Goal: Information Seeking & Learning: Understand process/instructions

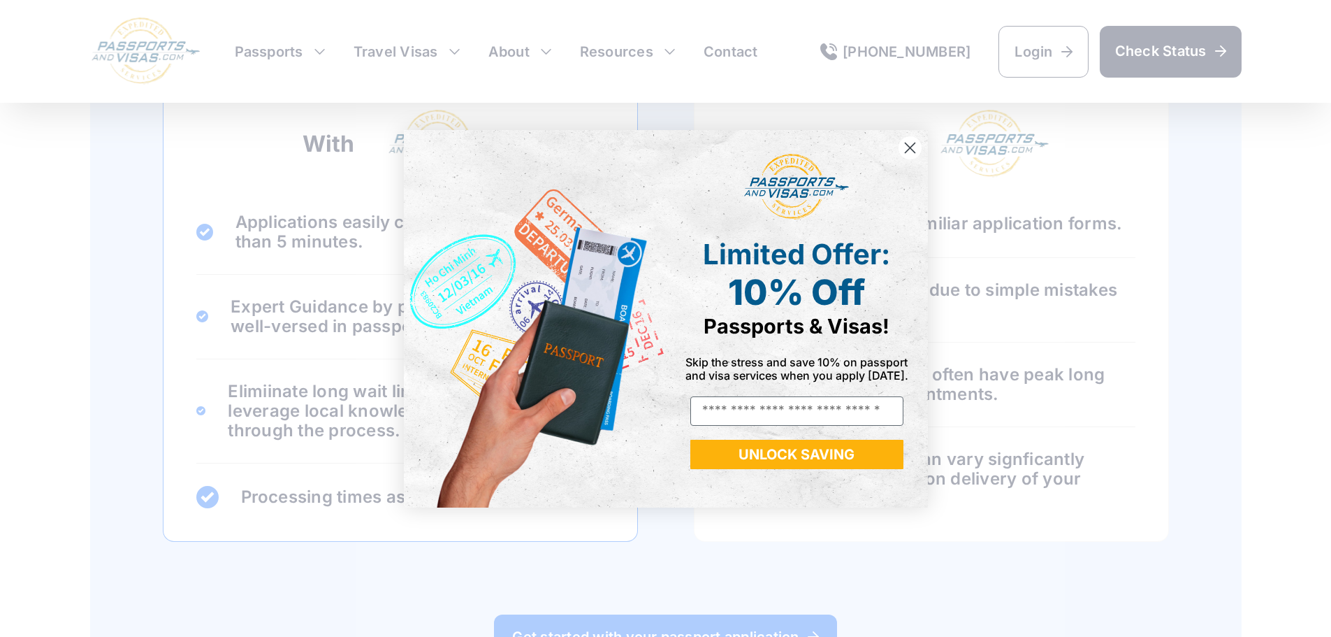
scroll to position [1258, 0]
click at [909, 145] on circle "Close dialog" at bounding box center [909, 147] width 23 height 23
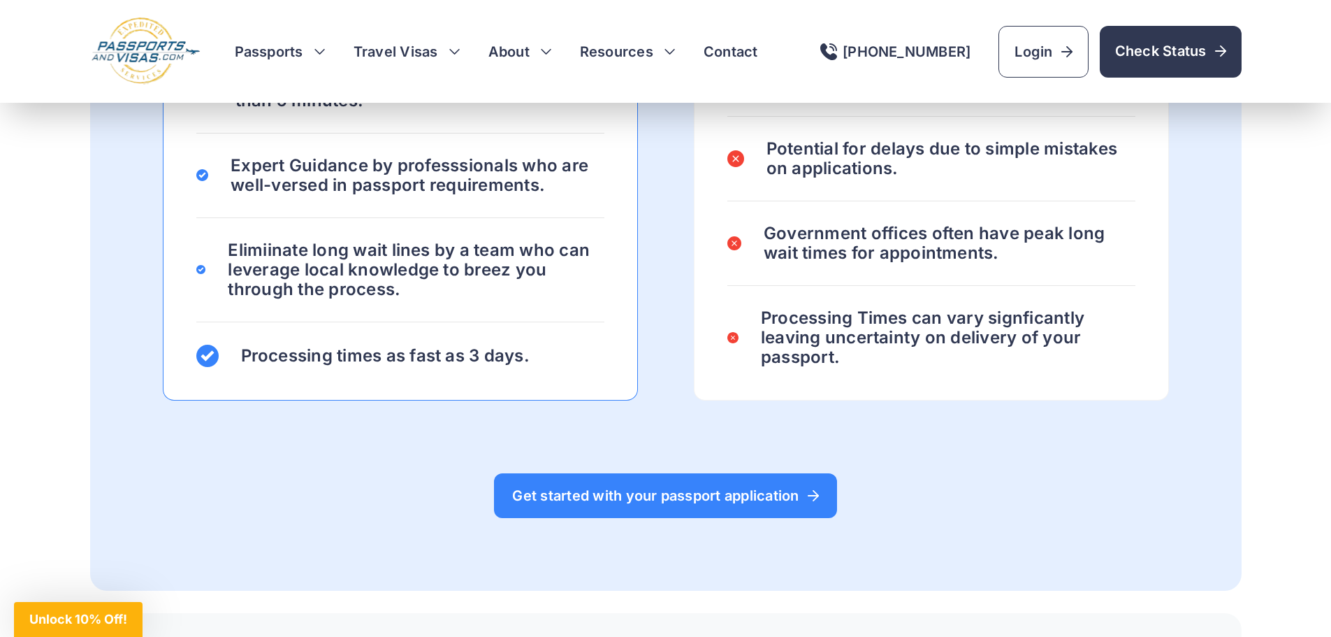
scroll to position [1397, 0]
click at [319, 49] on h3 "Passports" at bounding box center [280, 52] width 91 height 20
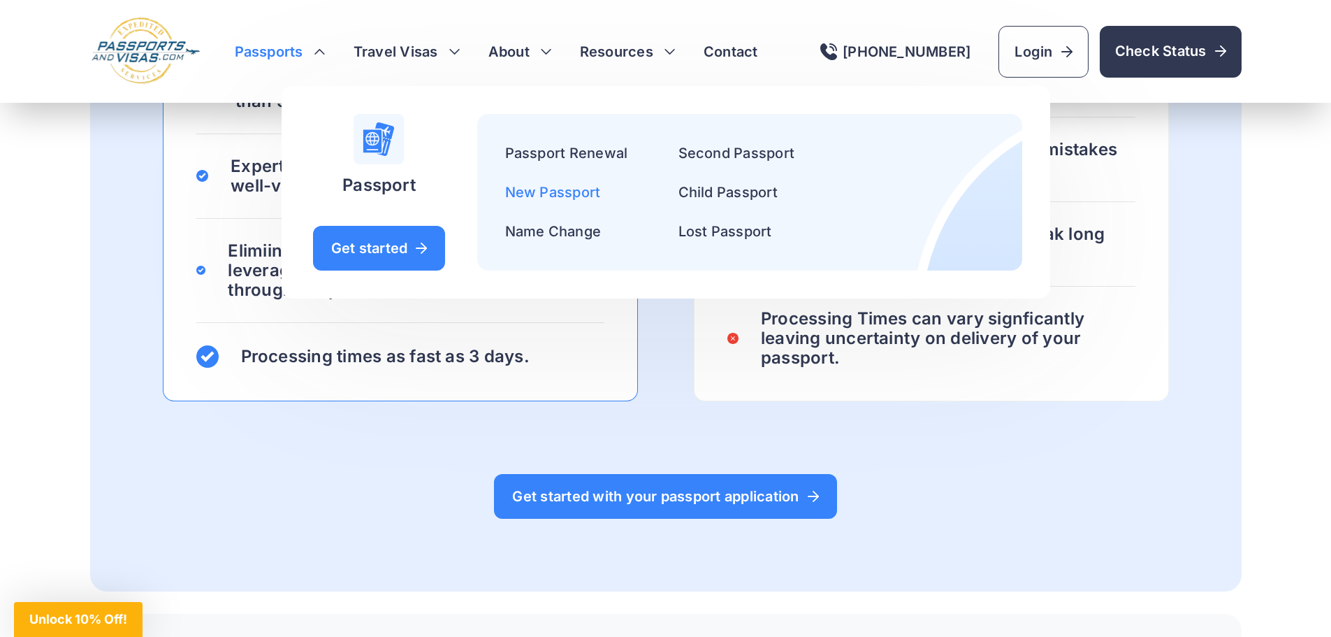
click at [538, 190] on link "New Passport" at bounding box center [553, 192] width 96 height 17
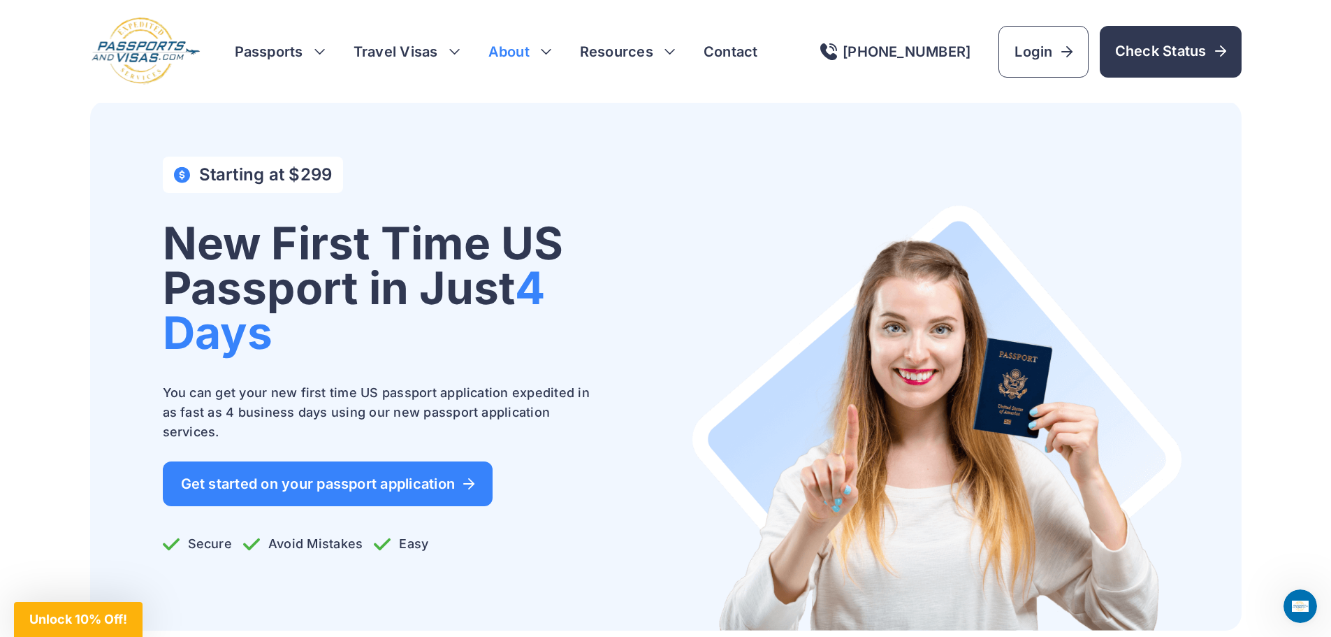
click at [546, 50] on h3 "About" at bounding box center [520, 52] width 64 height 20
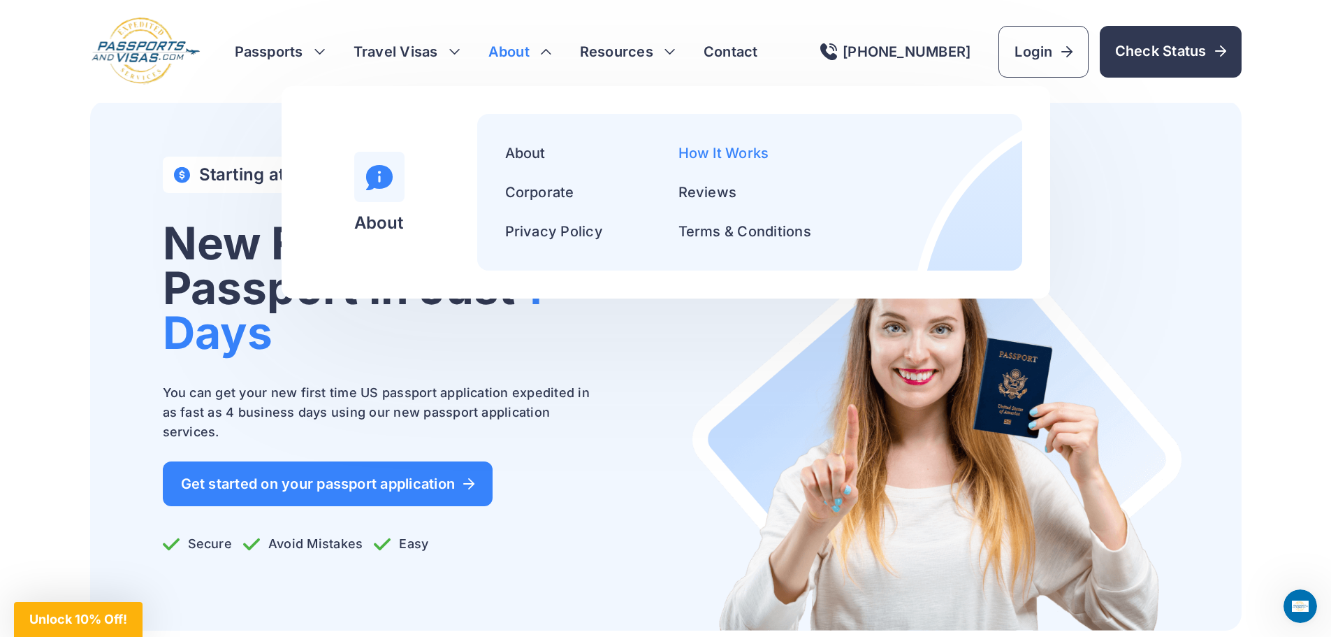
click at [704, 149] on link "How It Works" at bounding box center [723, 153] width 91 height 17
